Goal: Navigation & Orientation: Find specific page/section

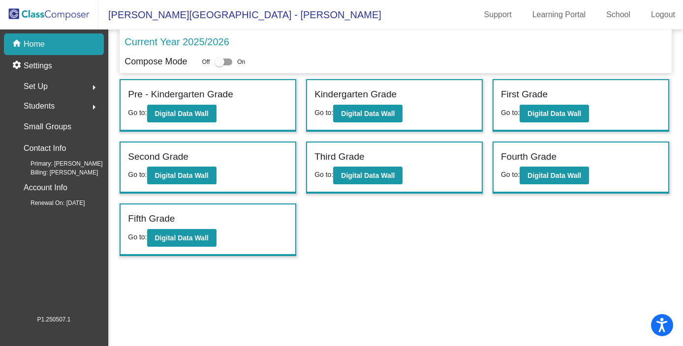
click at [60, 87] on div "Set Up arrow_right" at bounding box center [57, 87] width 94 height 20
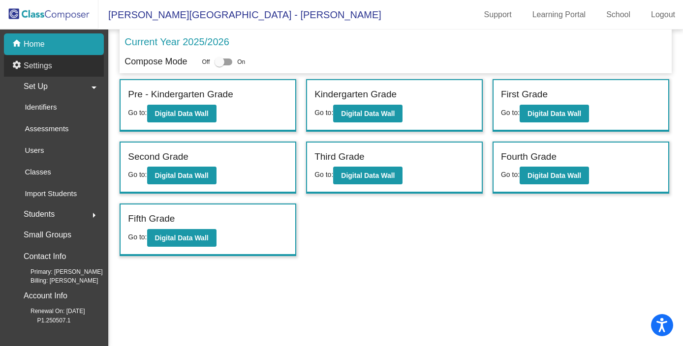
click at [36, 67] on p "Settings" at bounding box center [38, 66] width 29 height 12
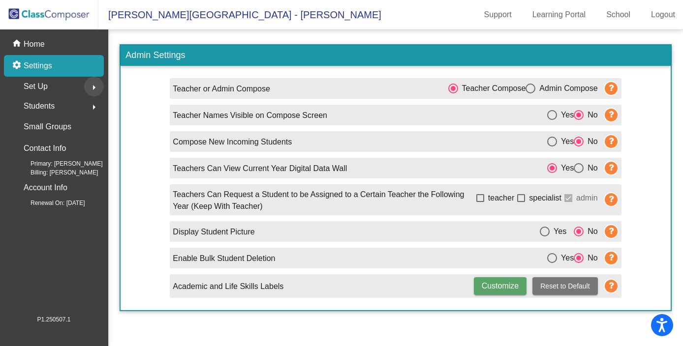
click at [84, 89] on button "arrow_right" at bounding box center [94, 87] width 20 height 20
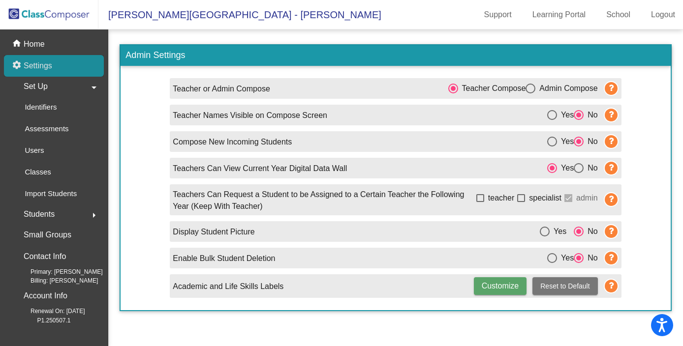
click at [60, 70] on div "settings Settings" at bounding box center [54, 66] width 100 height 22
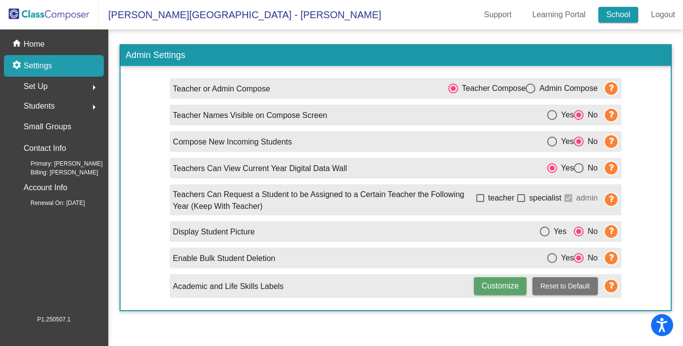
click at [612, 15] on link "School" at bounding box center [618, 15] width 40 height 16
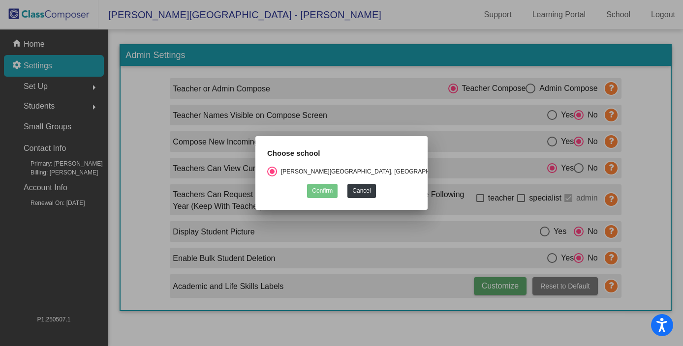
click at [358, 27] on div at bounding box center [341, 173] width 683 height 346
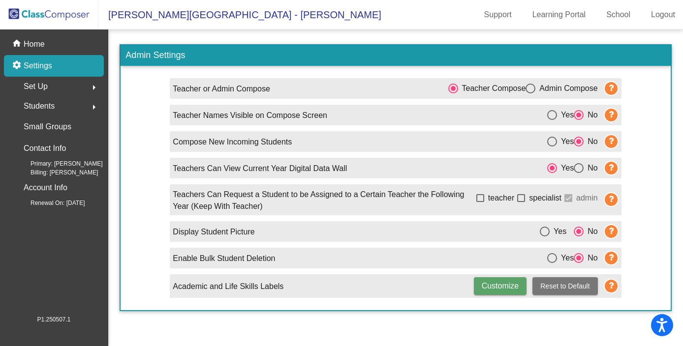
click at [68, 10] on img at bounding box center [49, 14] width 98 height 29
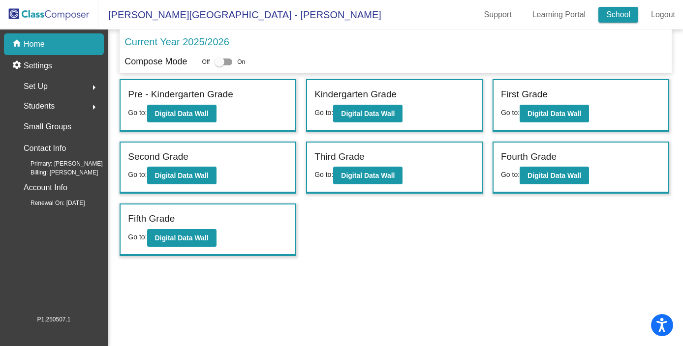
click at [616, 17] on link "School" at bounding box center [618, 15] width 40 height 16
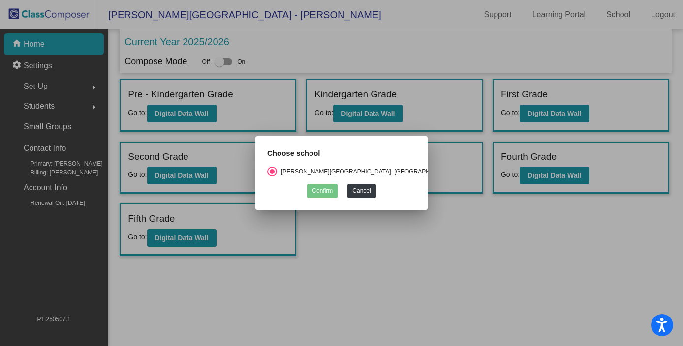
click at [356, 32] on div at bounding box center [341, 173] width 683 height 346
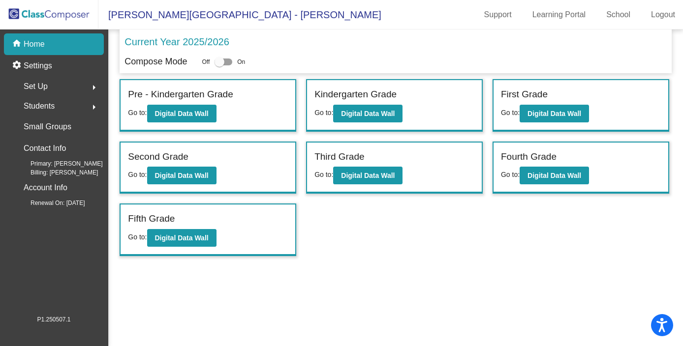
click at [78, 20] on img at bounding box center [49, 14] width 98 height 29
click at [547, 14] on link "Learning Portal" at bounding box center [558, 15] width 69 height 16
